Goal: Find specific page/section: Find specific page/section

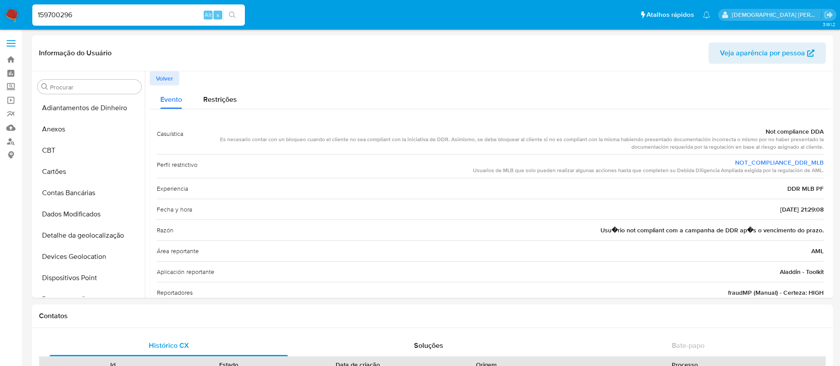
select select "10"
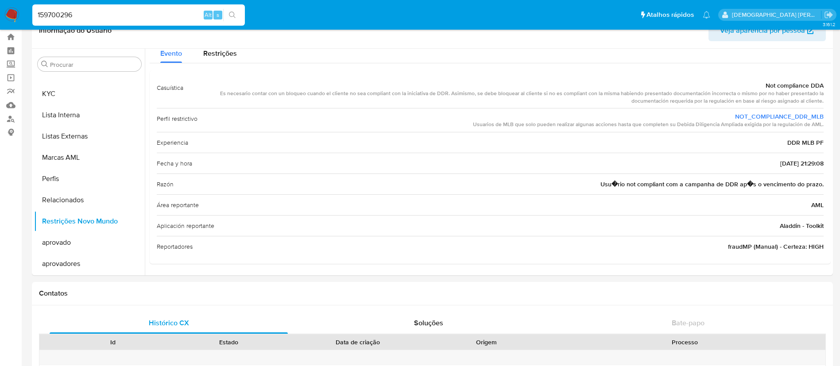
scroll to position [12, 0]
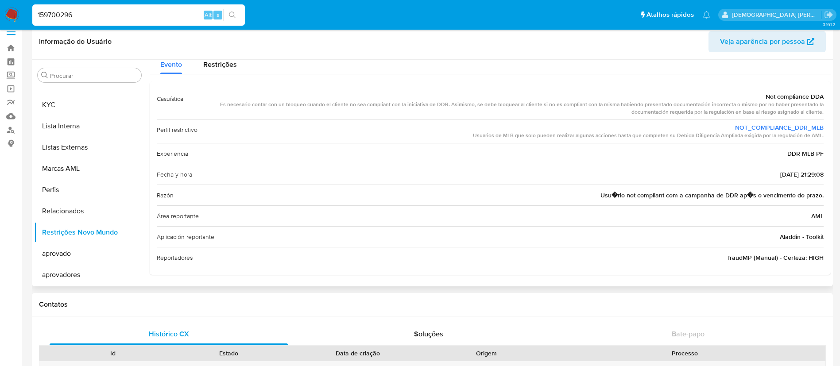
click at [391, 212] on div "Área reportante AML" at bounding box center [490, 215] width 667 height 21
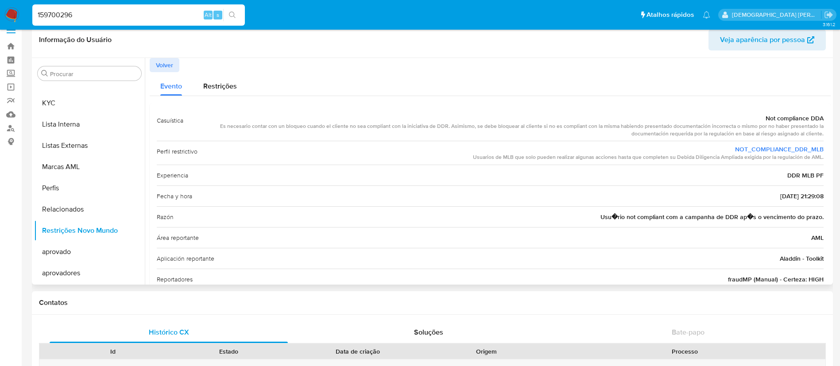
scroll to position [0, 0]
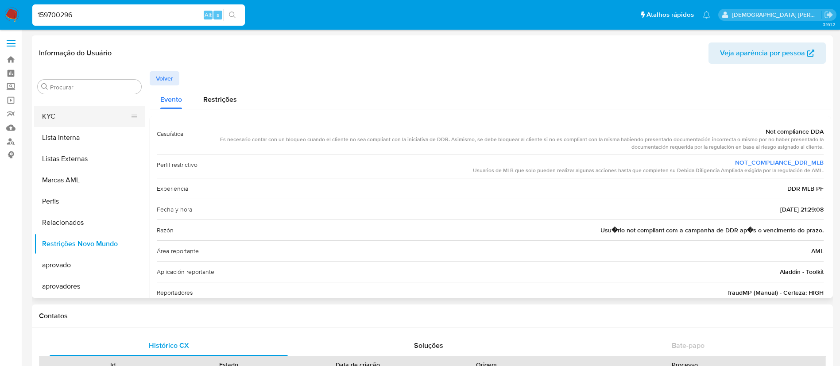
click at [66, 114] on button "KYC" at bounding box center [86, 116] width 104 height 21
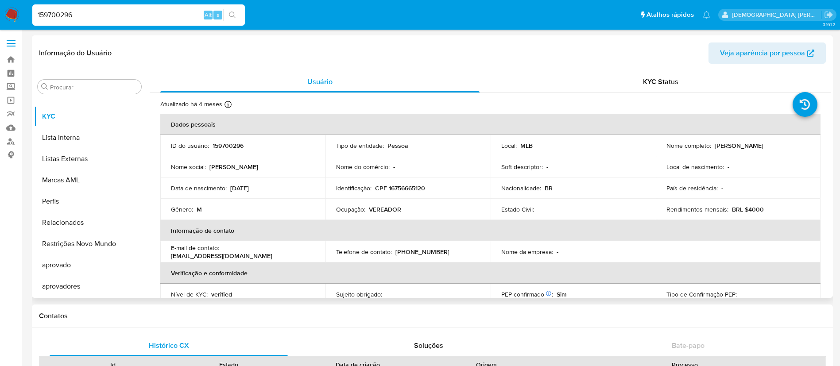
drag, startPoint x: 830, startPoint y: 138, endPoint x: 831, endPoint y: 151, distance: 12.9
click at [831, 151] on div "Procurar Adiantamentos de Dinheiro Anexos CBT Cartões Contas Bancárias Dados Mo…" at bounding box center [432, 184] width 801 height 227
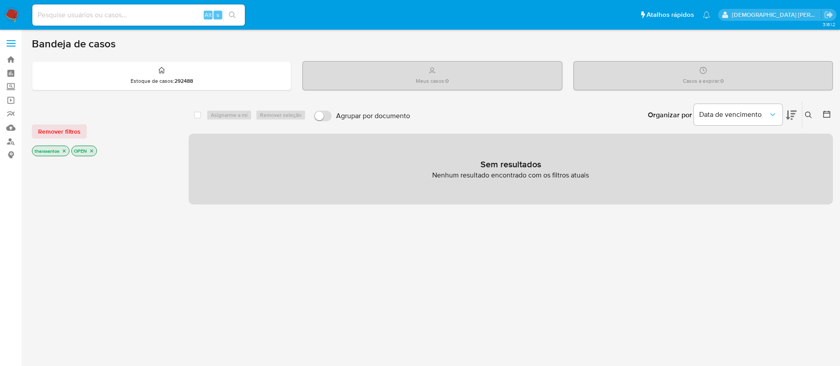
click at [66, 151] on icon "close-filter" at bounding box center [64, 150] width 5 height 5
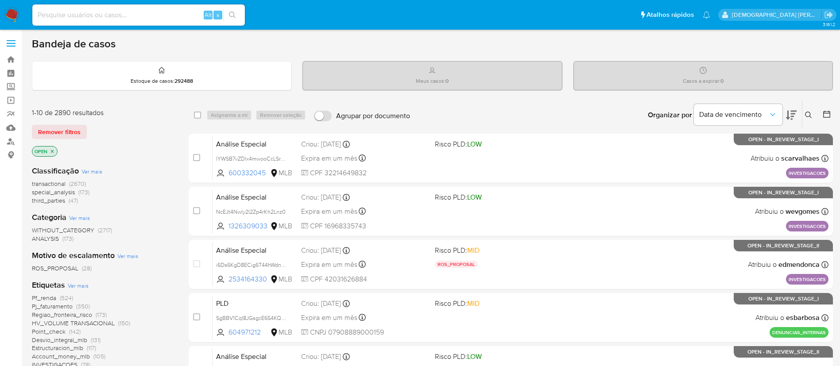
click at [15, 46] on label at bounding box center [11, 43] width 22 height 19
click at [0, 0] on input "checkbox" at bounding box center [0, 0] width 0 height 0
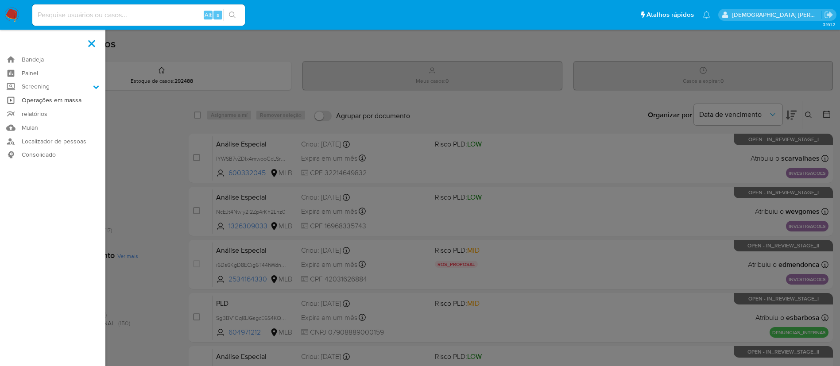
click at [41, 103] on link "Operações em massa" at bounding box center [52, 100] width 105 height 14
